Goal: Task Accomplishment & Management: Manage account settings

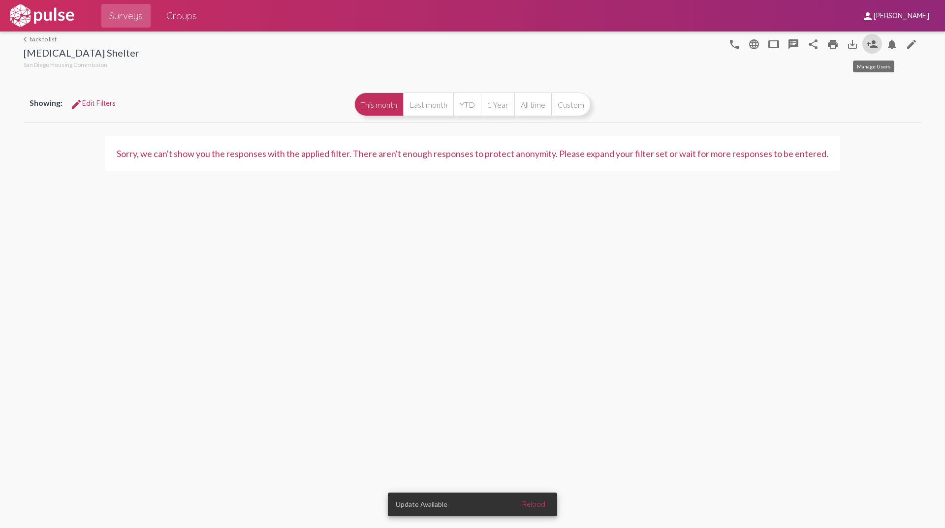
click at [871, 47] on mat-icon "person_add" at bounding box center [873, 44] width 12 height 12
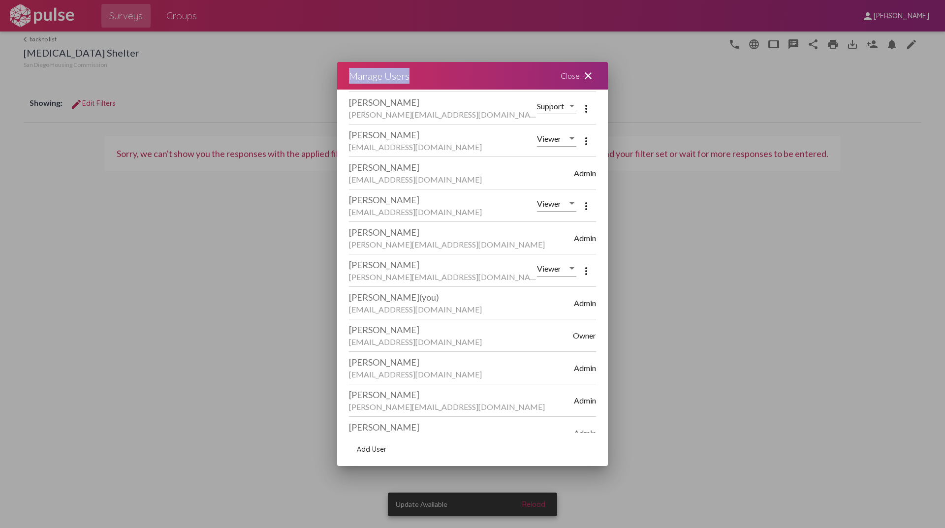
scroll to position [90, 0]
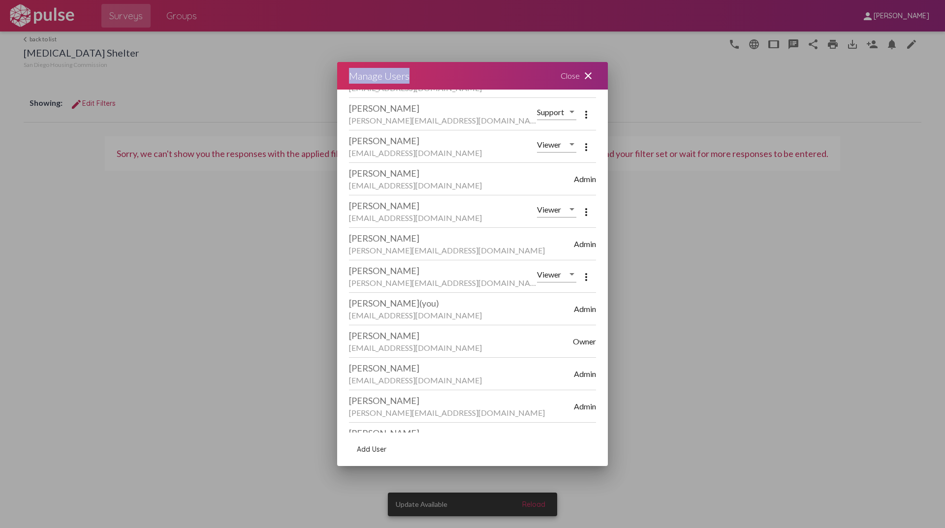
drag, startPoint x: 499, startPoint y: 70, endPoint x: 197, endPoint y: 102, distance: 304.1
click at [197, 102] on div "Update Available Reload Manage Users Close close What do different roles do? Su…" at bounding box center [472, 264] width 945 height 528
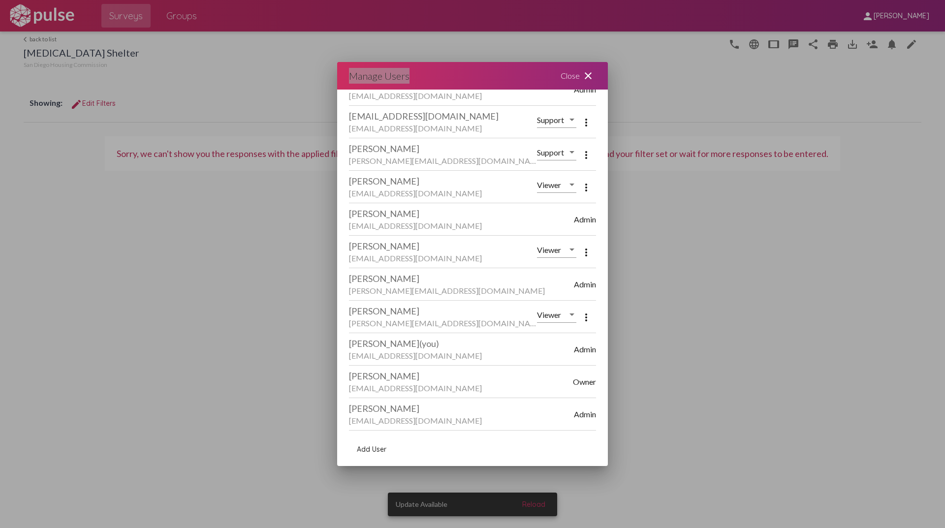
scroll to position [0, 0]
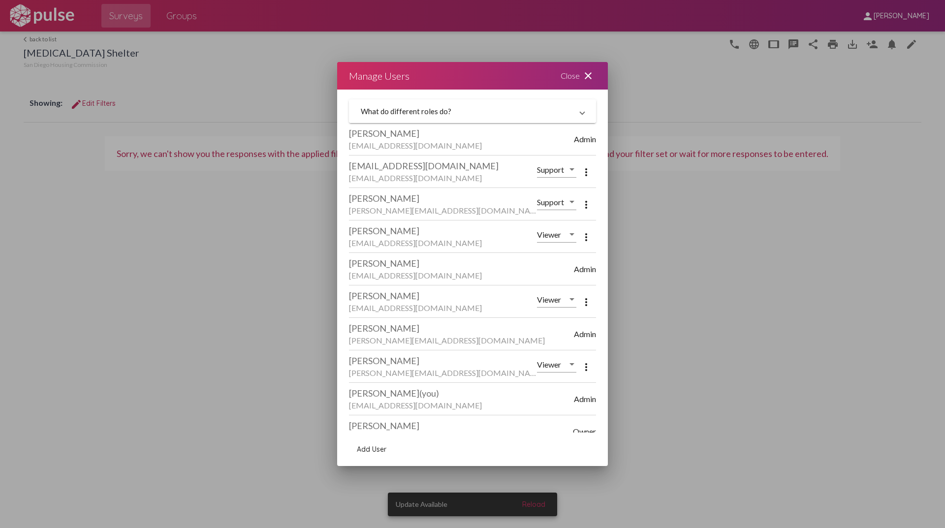
click at [581, 109] on span at bounding box center [583, 111] width 4 height 9
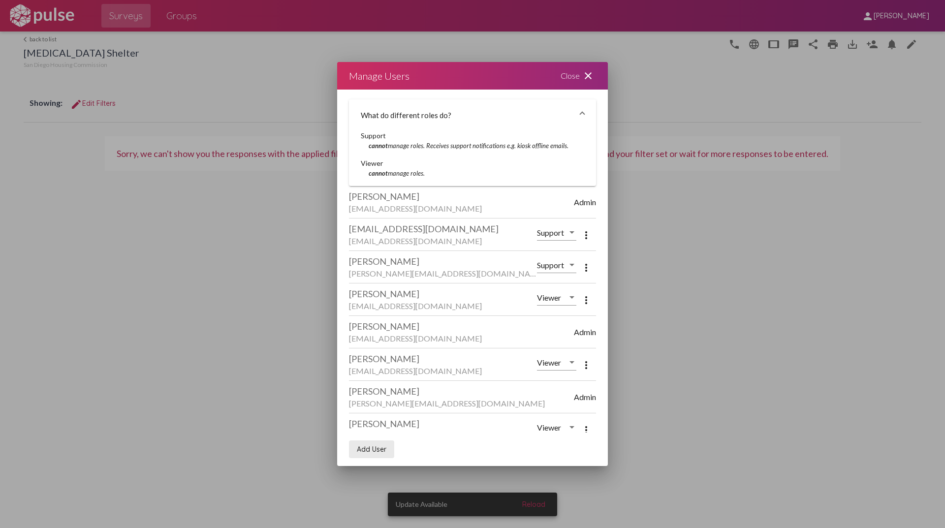
click at [377, 450] on span "Add User" at bounding box center [372, 449] width 30 height 9
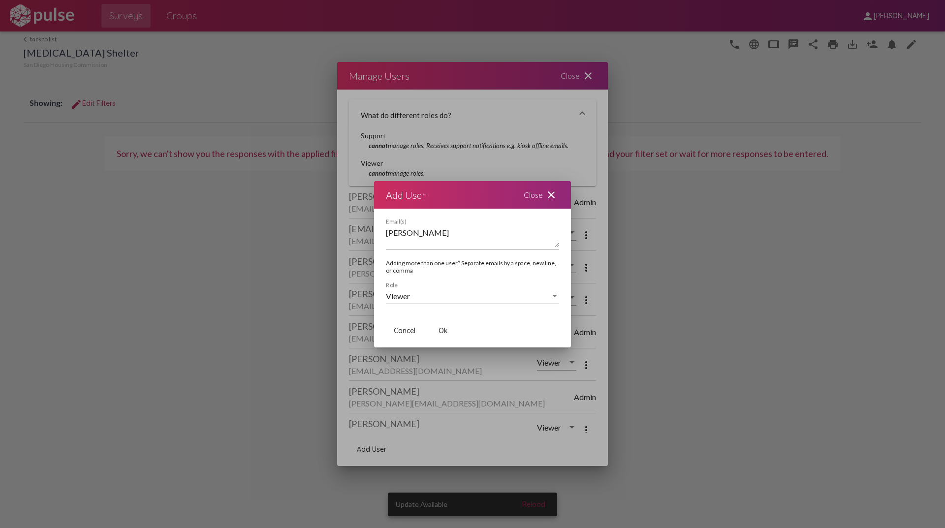
click at [435, 231] on textarea "[PERSON_NAME]" at bounding box center [472, 237] width 173 height 20
drag, startPoint x: 444, startPoint y: 234, endPoint x: 378, endPoint y: 235, distance: 66.5
click at [378, 235] on div "[PERSON_NAME] Email(s) Adding more than one user? Separate emails by a space, n…" at bounding box center [472, 267] width 197 height 96
click at [466, 238] on textarea "[PERSON_NAME]" at bounding box center [472, 237] width 173 height 20
type textarea "M"
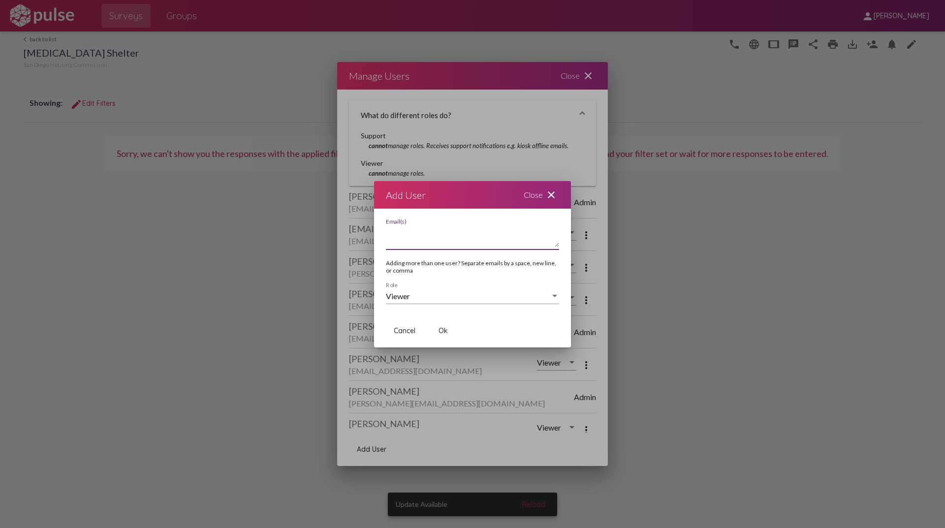
click at [394, 243] on textarea "Email(s)" at bounding box center [472, 237] width 173 height 20
paste textarea "[PERSON_NAME][EMAIL_ADDRESS][DOMAIN_NAME]"
type textarea "[PERSON_NAME][EMAIL_ADDRESS][DOMAIN_NAME]"
click at [549, 295] on div "Viewer" at bounding box center [468, 296] width 164 height 9
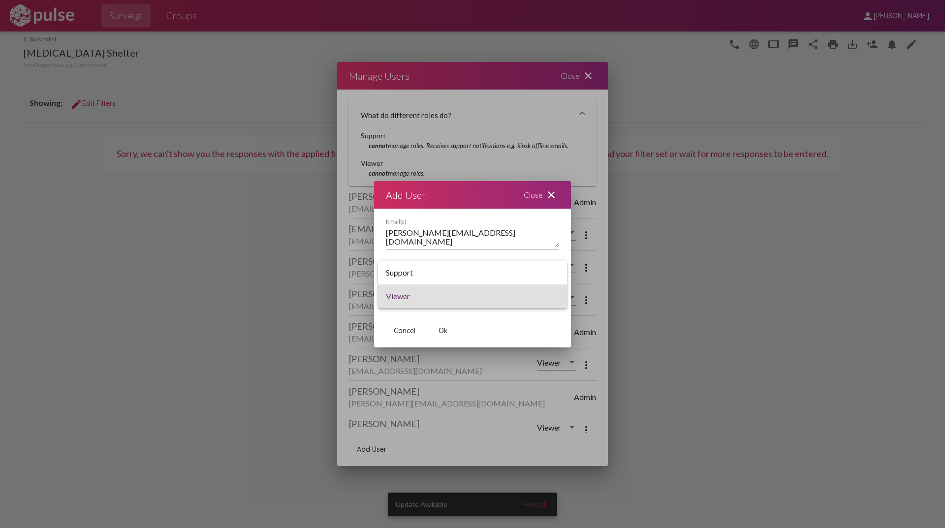
click at [549, 295] on span "Viewer" at bounding box center [472, 297] width 173 height 24
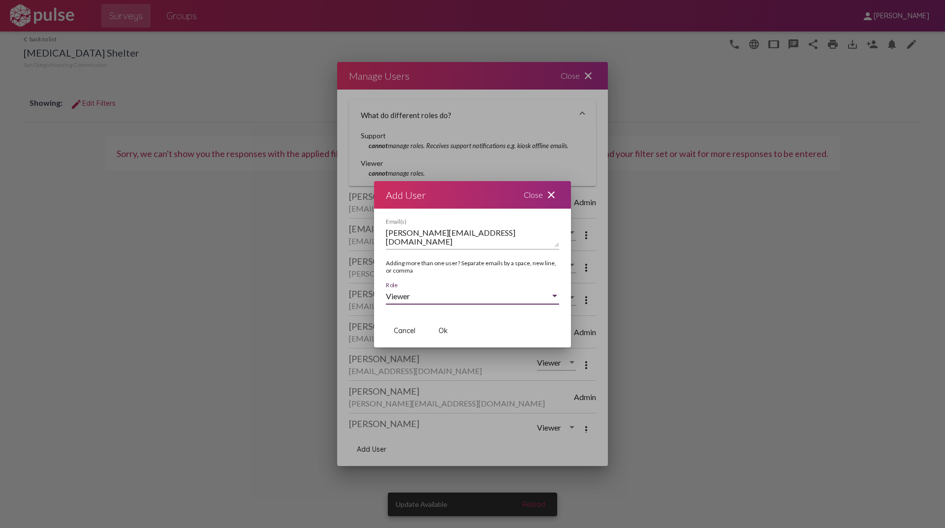
click at [443, 331] on span "Ok" at bounding box center [443, 330] width 9 height 9
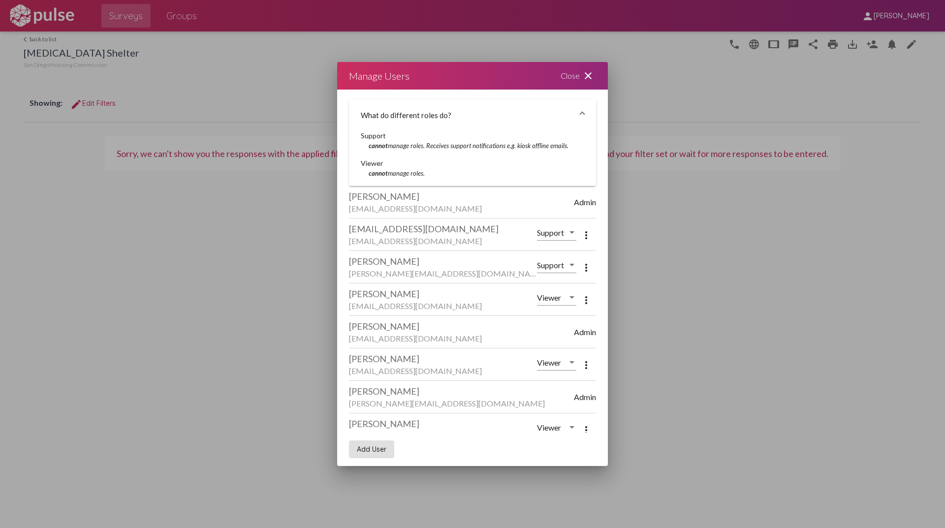
click at [569, 76] on div "Close close" at bounding box center [578, 76] width 59 height 28
